Goal: Entertainment & Leisure: Consume media (video, audio)

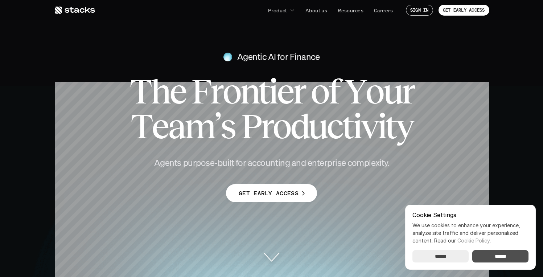
click at [509, 258] on input "******" at bounding box center [500, 256] width 56 height 12
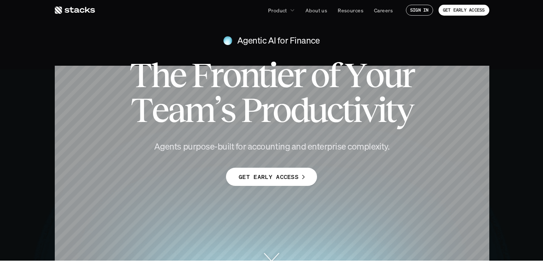
scroll to position [19, 0]
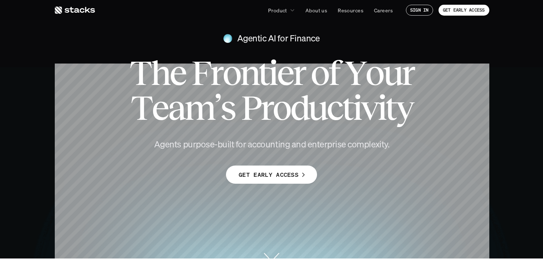
click at [275, 252] on img at bounding box center [271, 260] width 543 height 18
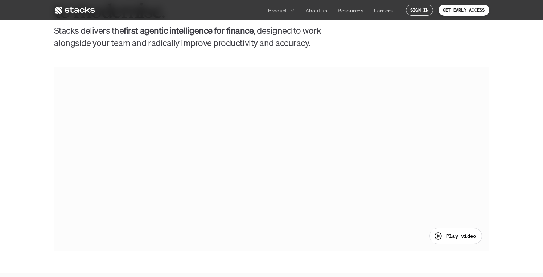
scroll to position [327, 0]
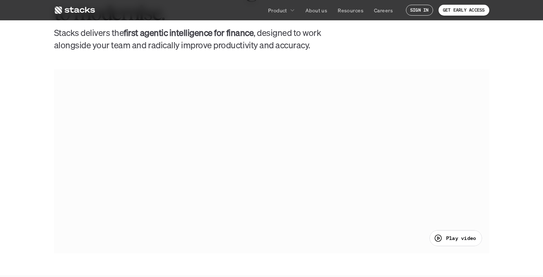
click at [446, 236] on p "Play video" at bounding box center [461, 238] width 30 height 8
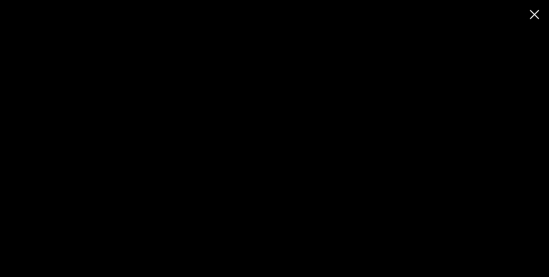
click at [256, 152] on div at bounding box center [274, 138] width 549 height 277
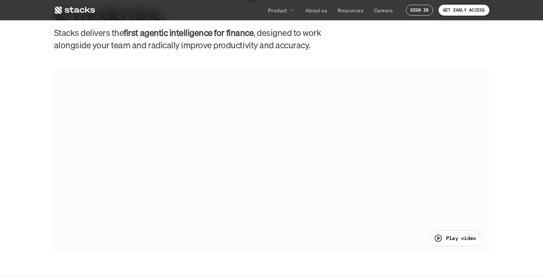
click at [464, 239] on p "Play video" at bounding box center [461, 238] width 30 height 8
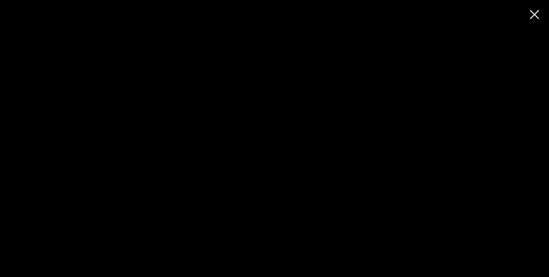
click at [204, 149] on div at bounding box center [274, 138] width 549 height 277
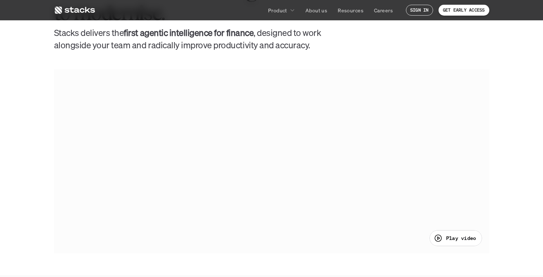
click at [450, 240] on p "Play video" at bounding box center [461, 238] width 30 height 8
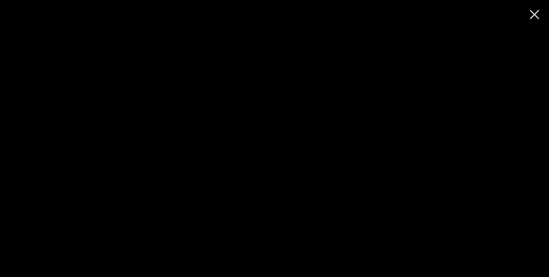
click at [533, 15] on div at bounding box center [274, 138] width 549 height 277
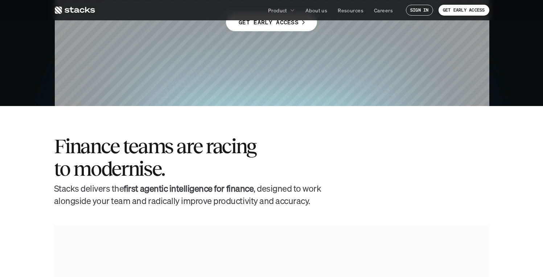
scroll to position [0, 0]
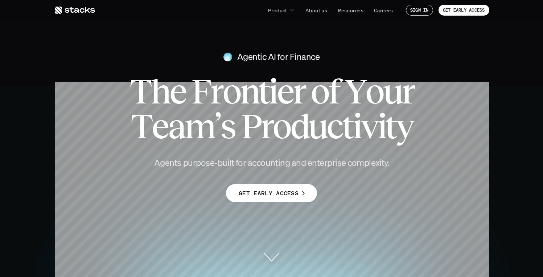
click at [89, 12] on use at bounding box center [75, 10] width 40 height 7
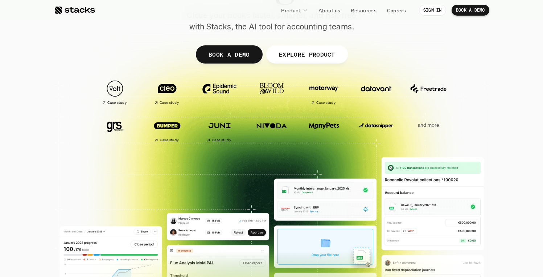
scroll to position [124, 0]
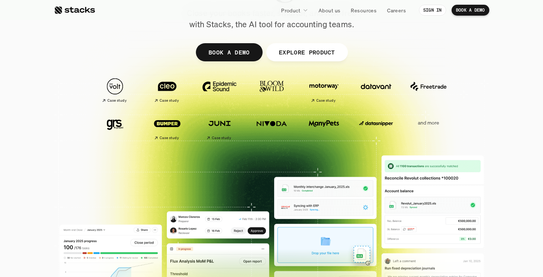
click at [430, 123] on p "and more" at bounding box center [428, 123] width 45 height 6
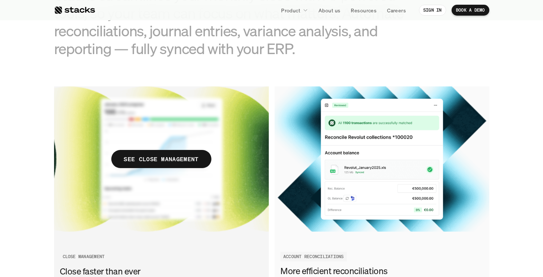
scroll to position [793, 0]
